Goal: Task Accomplishment & Management: Manage account settings

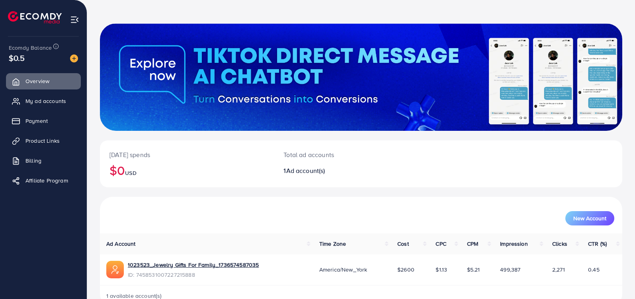
scroll to position [46, 0]
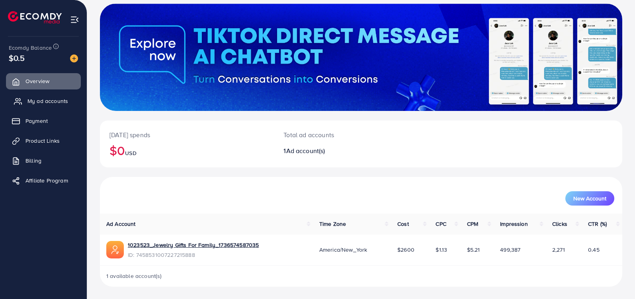
click at [55, 103] on span "My ad accounts" at bounding box center [47, 101] width 41 height 8
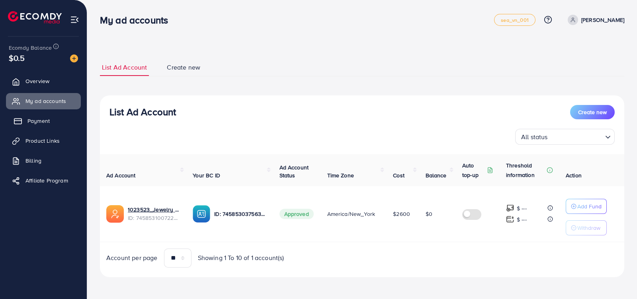
click at [48, 120] on span "Payment" at bounding box center [38, 121] width 22 height 8
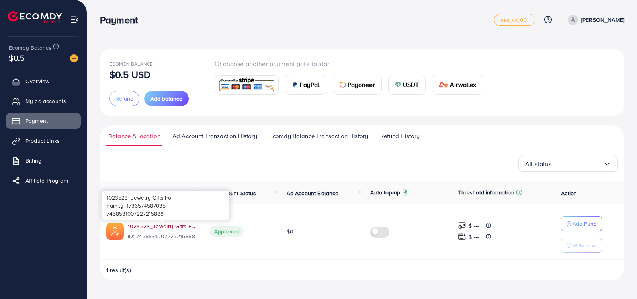
click at [163, 224] on link "1023523_Jewelry Gifts For Family_1736574587035" at bounding box center [162, 226] width 69 height 8
click at [38, 99] on span "My ad accounts" at bounding box center [47, 101] width 41 height 8
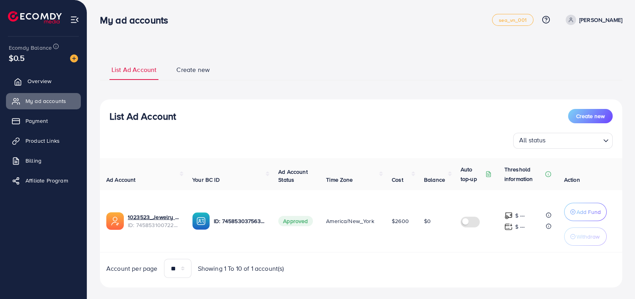
click at [39, 79] on span "Overview" at bounding box center [39, 81] width 24 height 8
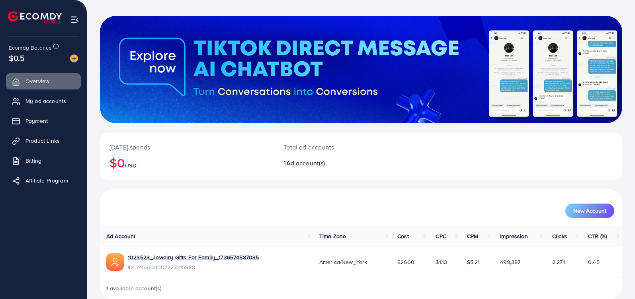
scroll to position [46, 0]
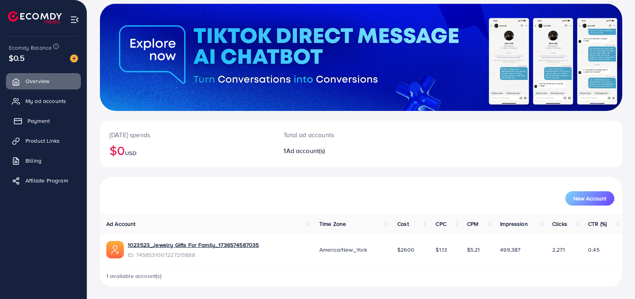
click at [33, 113] on link "Payment" at bounding box center [43, 121] width 75 height 16
